Goal: Navigation & Orientation: Find specific page/section

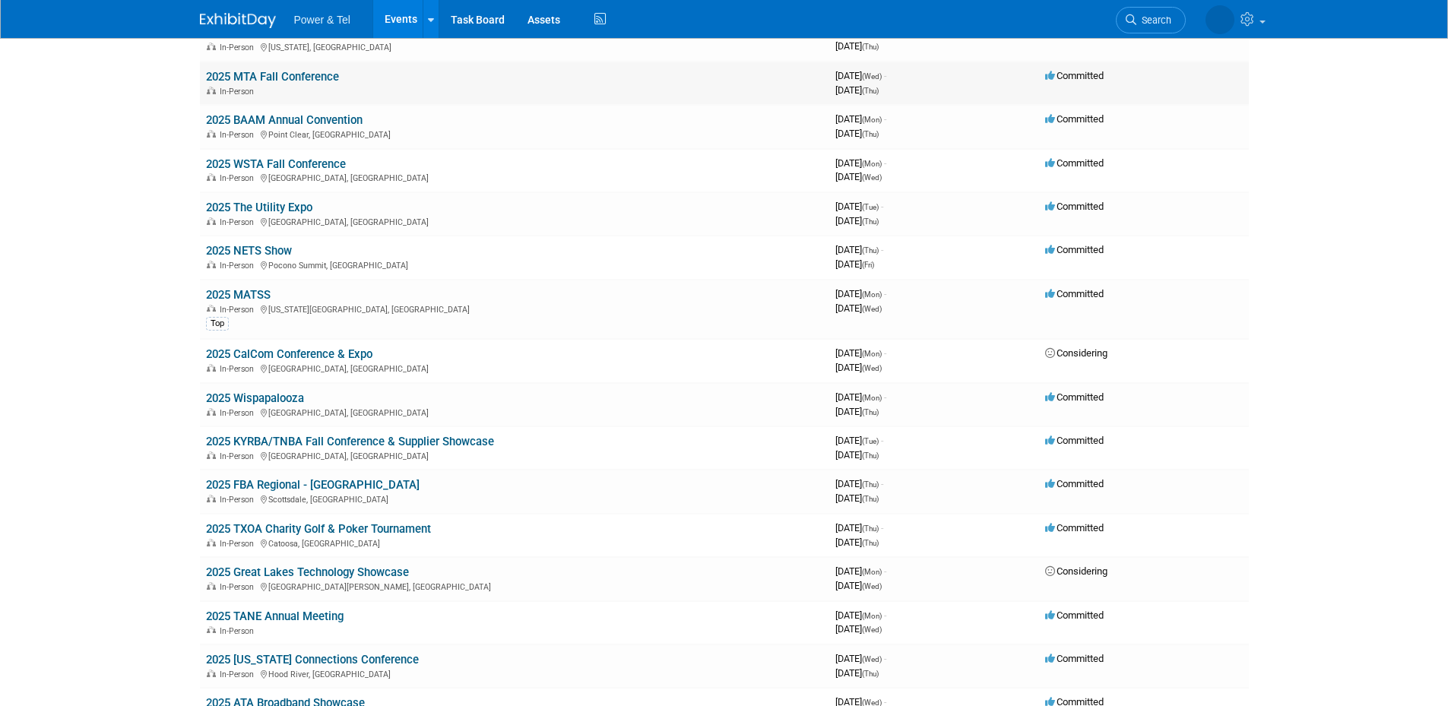
scroll to position [1115, 0]
click at [474, 438] on link "2025 KYRBA/TNBA Fall Conference & Supplier Showcase" at bounding box center [350, 441] width 288 height 14
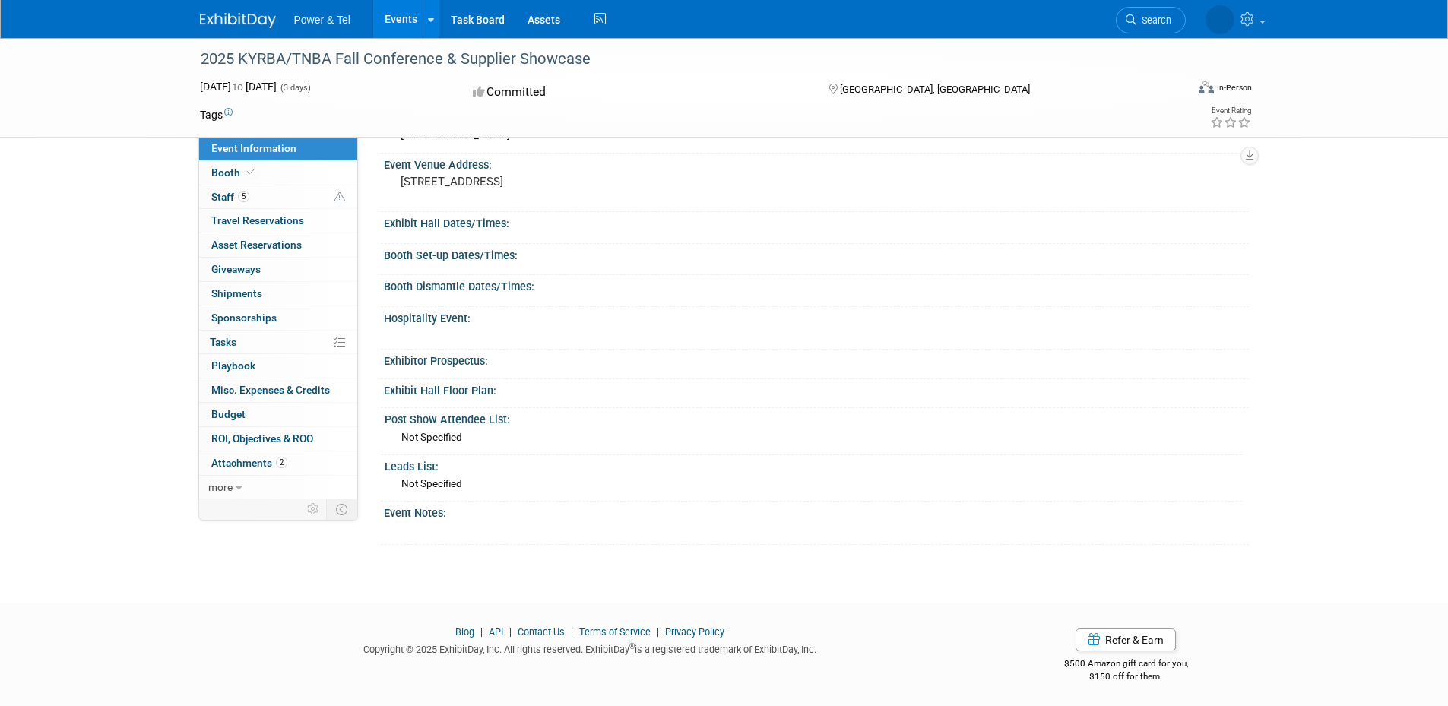
scroll to position [416, 0]
click at [230, 176] on span "Booth" at bounding box center [234, 173] width 46 height 12
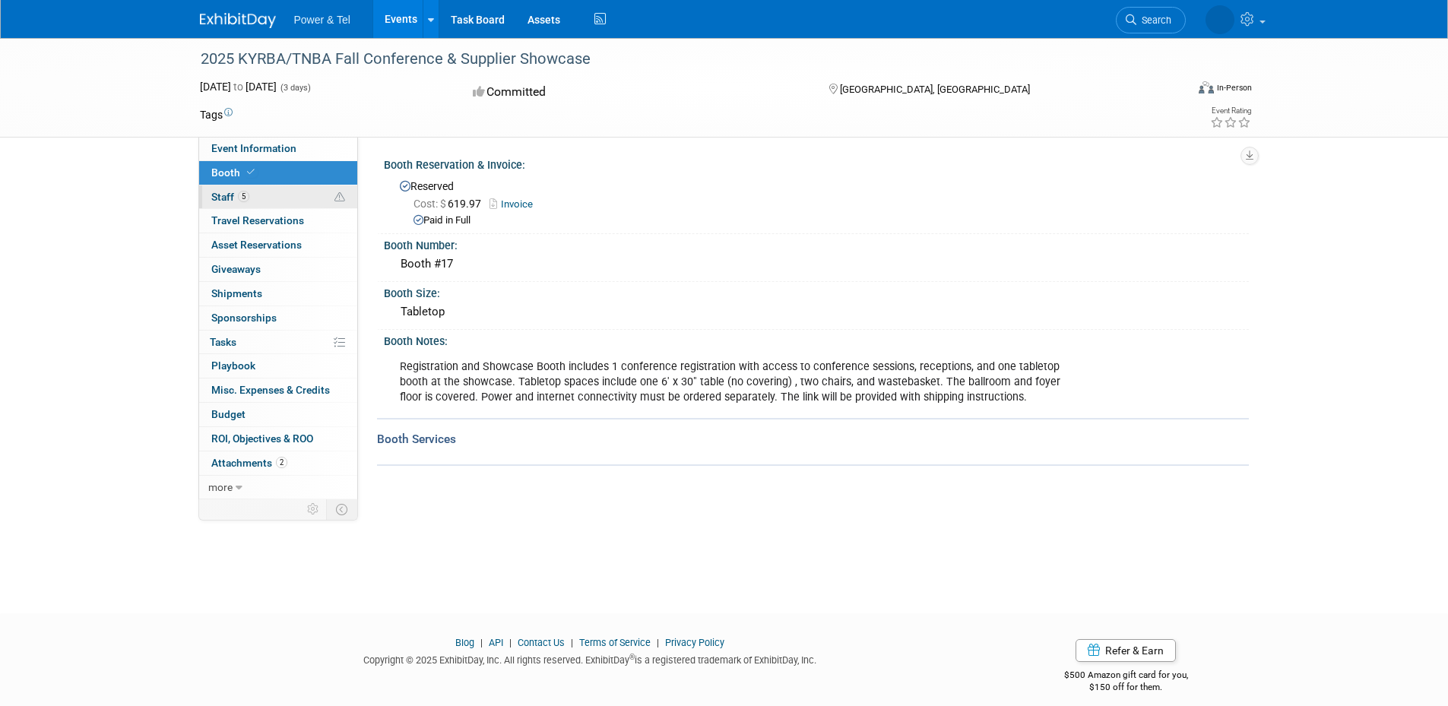
click at [225, 192] on span "Staff 5" at bounding box center [230, 197] width 38 height 12
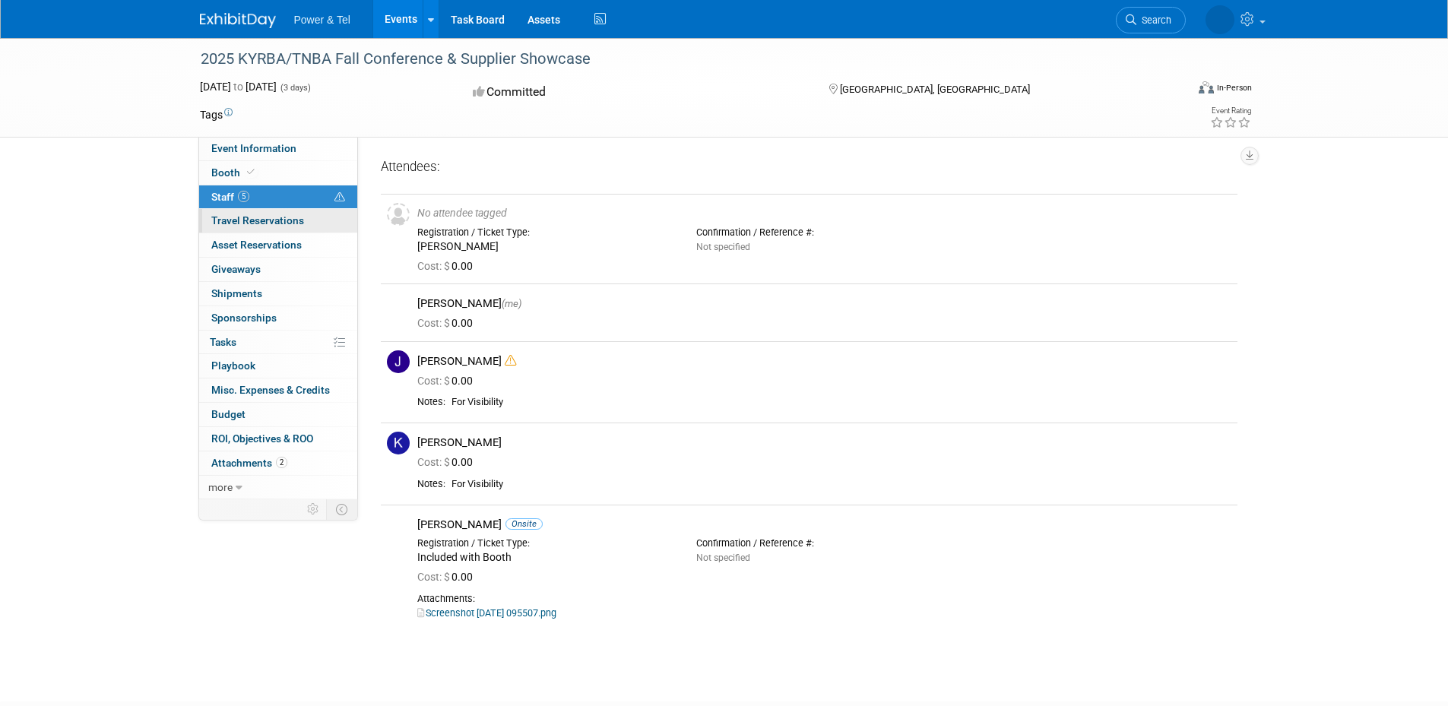
click at [251, 221] on span "Travel Reservations 0" at bounding box center [257, 220] width 93 height 12
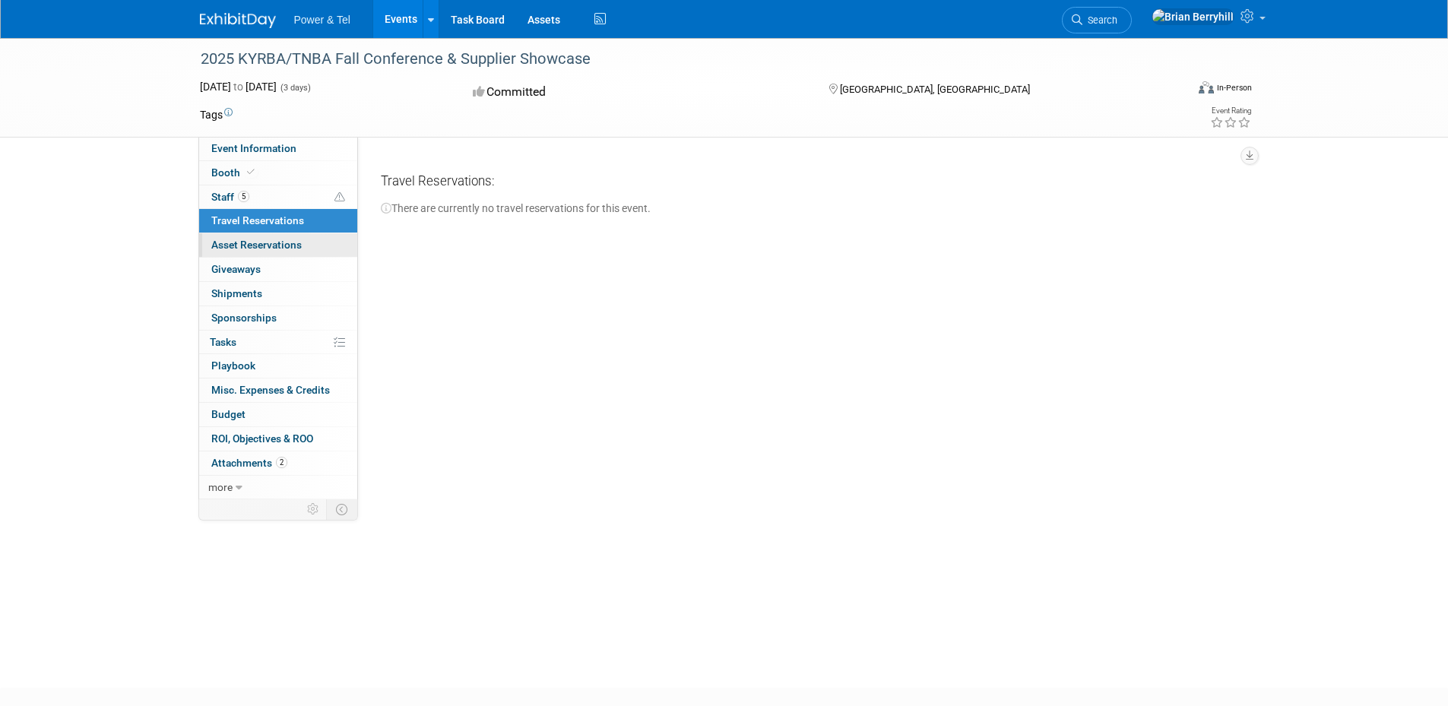
click at [267, 246] on span "Asset Reservations 0" at bounding box center [256, 245] width 90 height 12
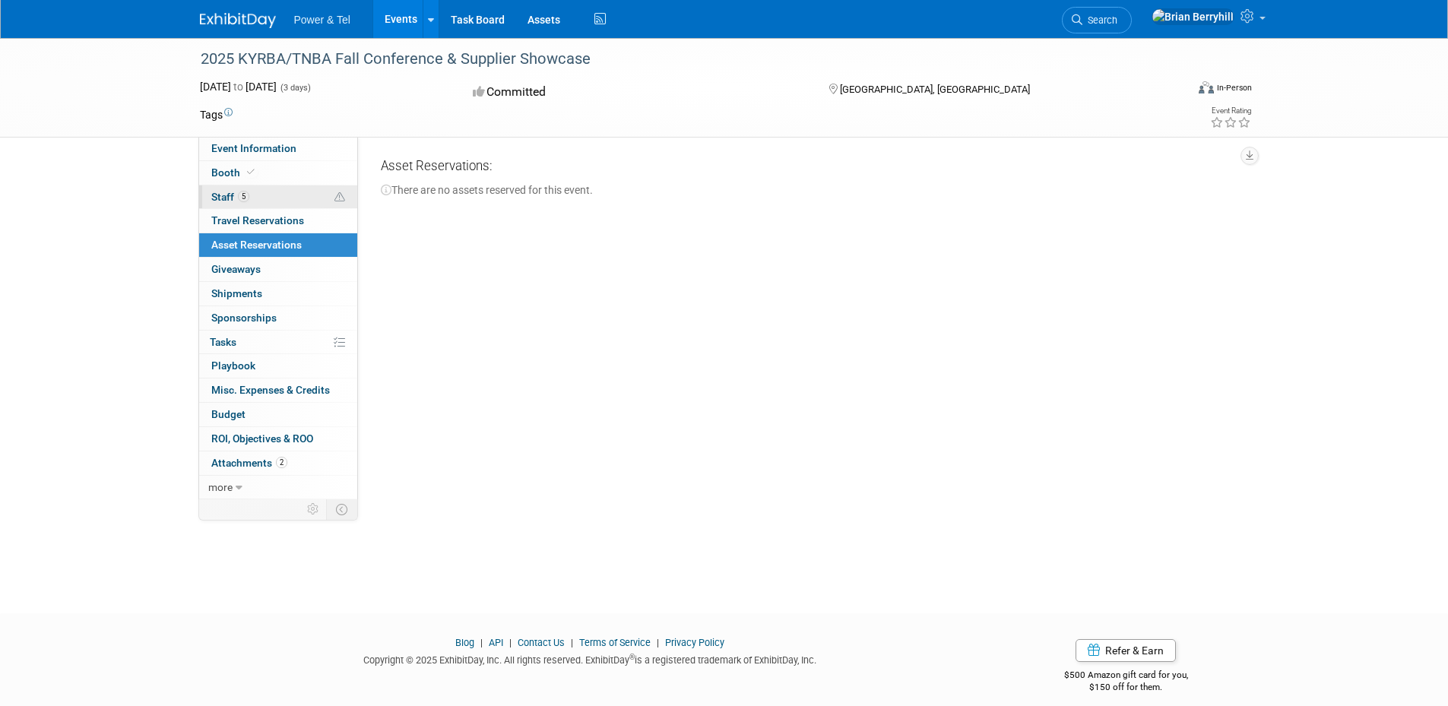
click at [227, 194] on span "Staff 5" at bounding box center [230, 197] width 38 height 12
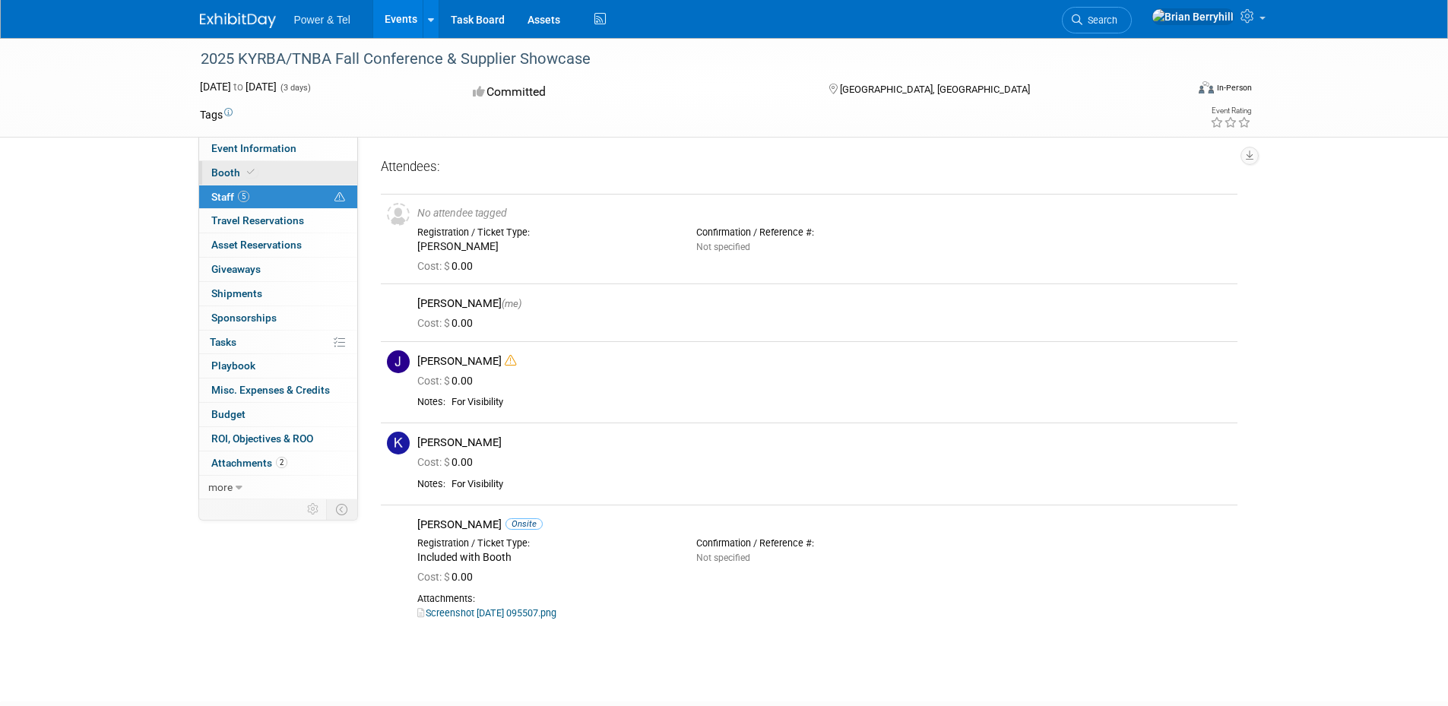
click at [227, 178] on span "Booth" at bounding box center [234, 173] width 46 height 12
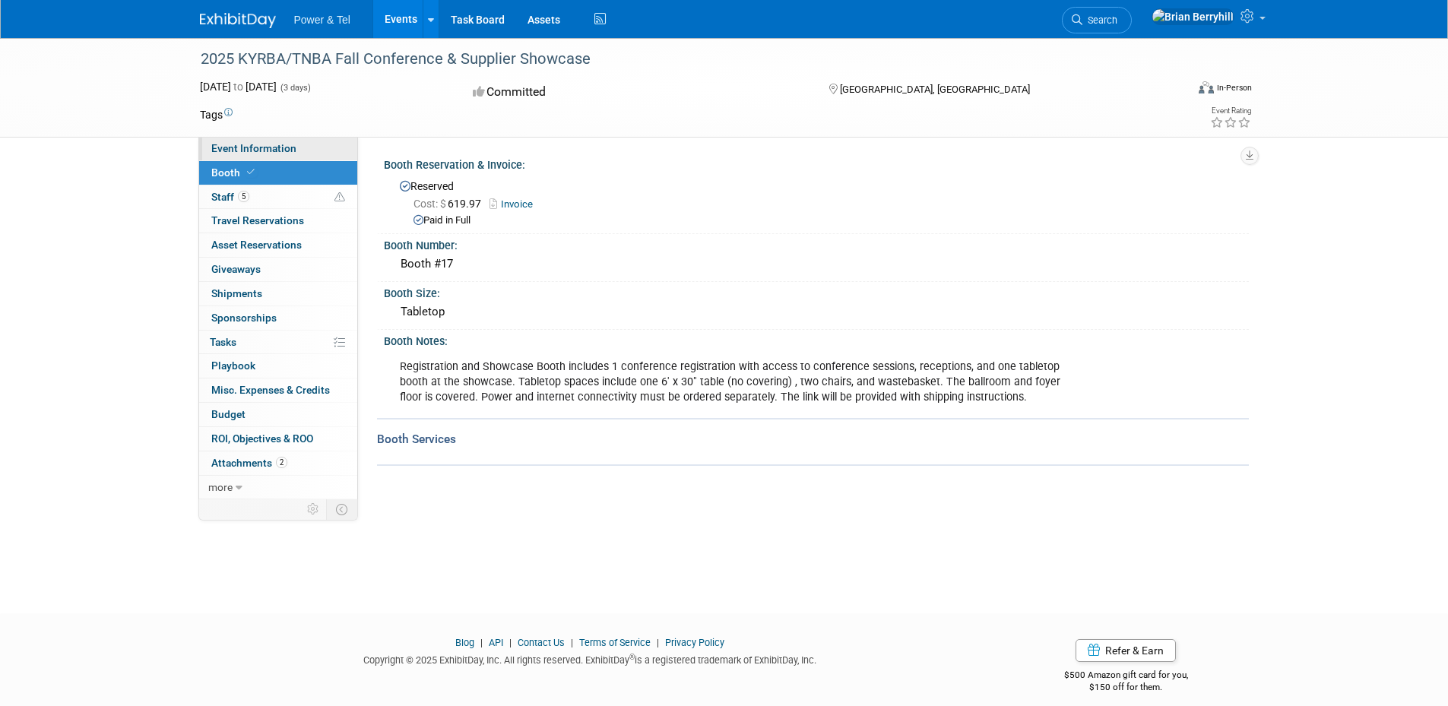
click at [243, 145] on span "Event Information" at bounding box center [253, 148] width 85 height 12
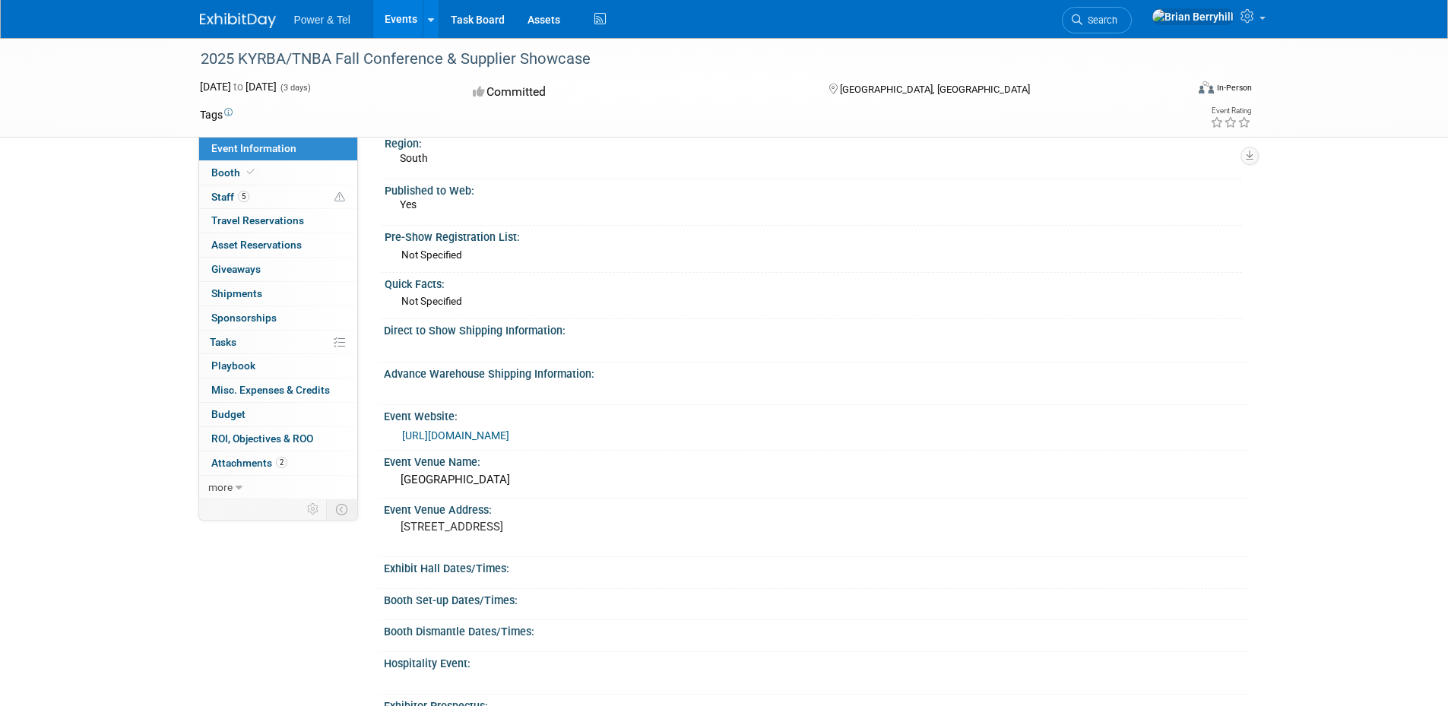
scroll to position [101, 0]
